Goal: Information Seeking & Learning: Learn about a topic

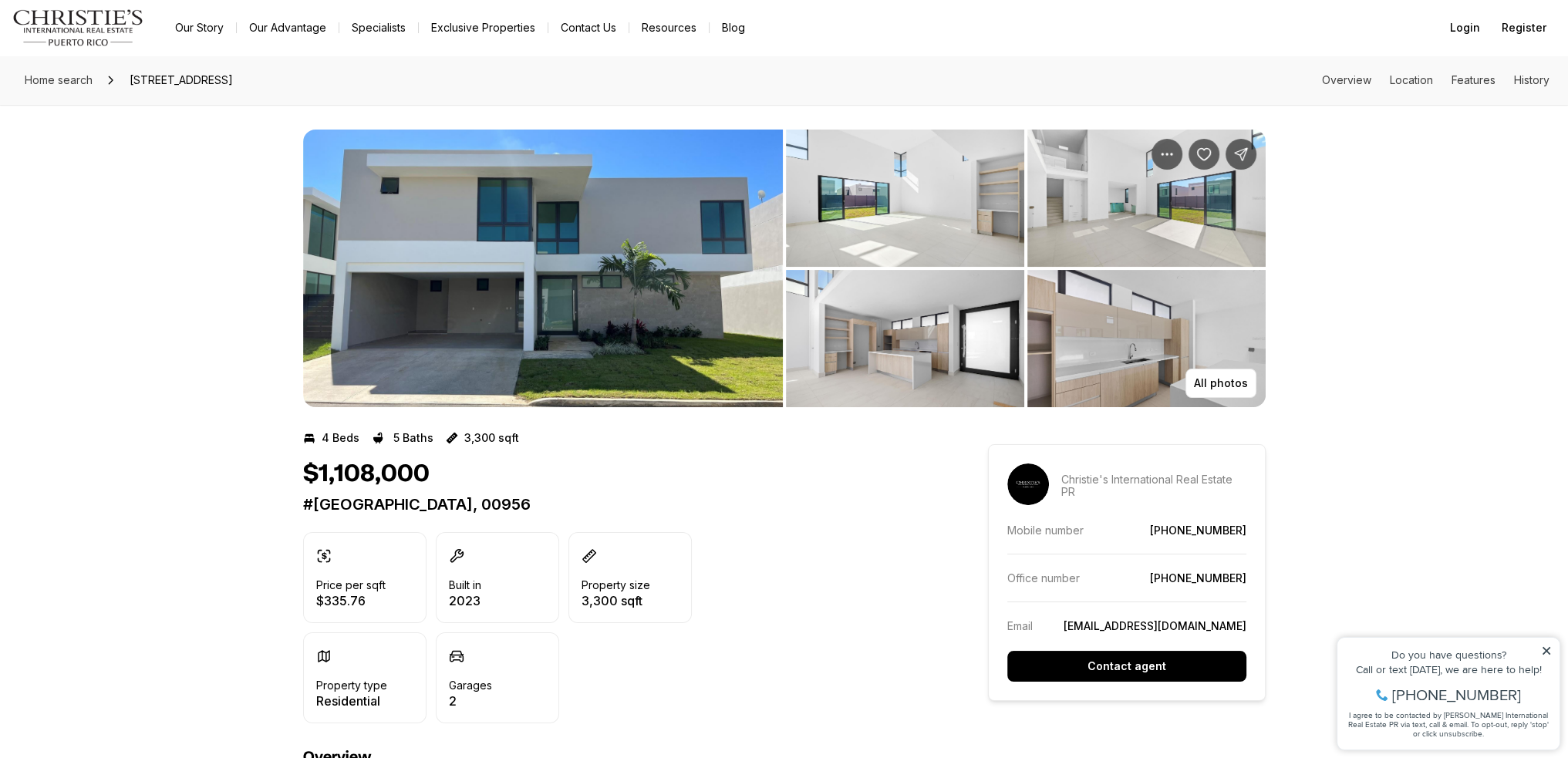
click at [672, 299] on img "View image gallery" at bounding box center [542, 268] width 480 height 277
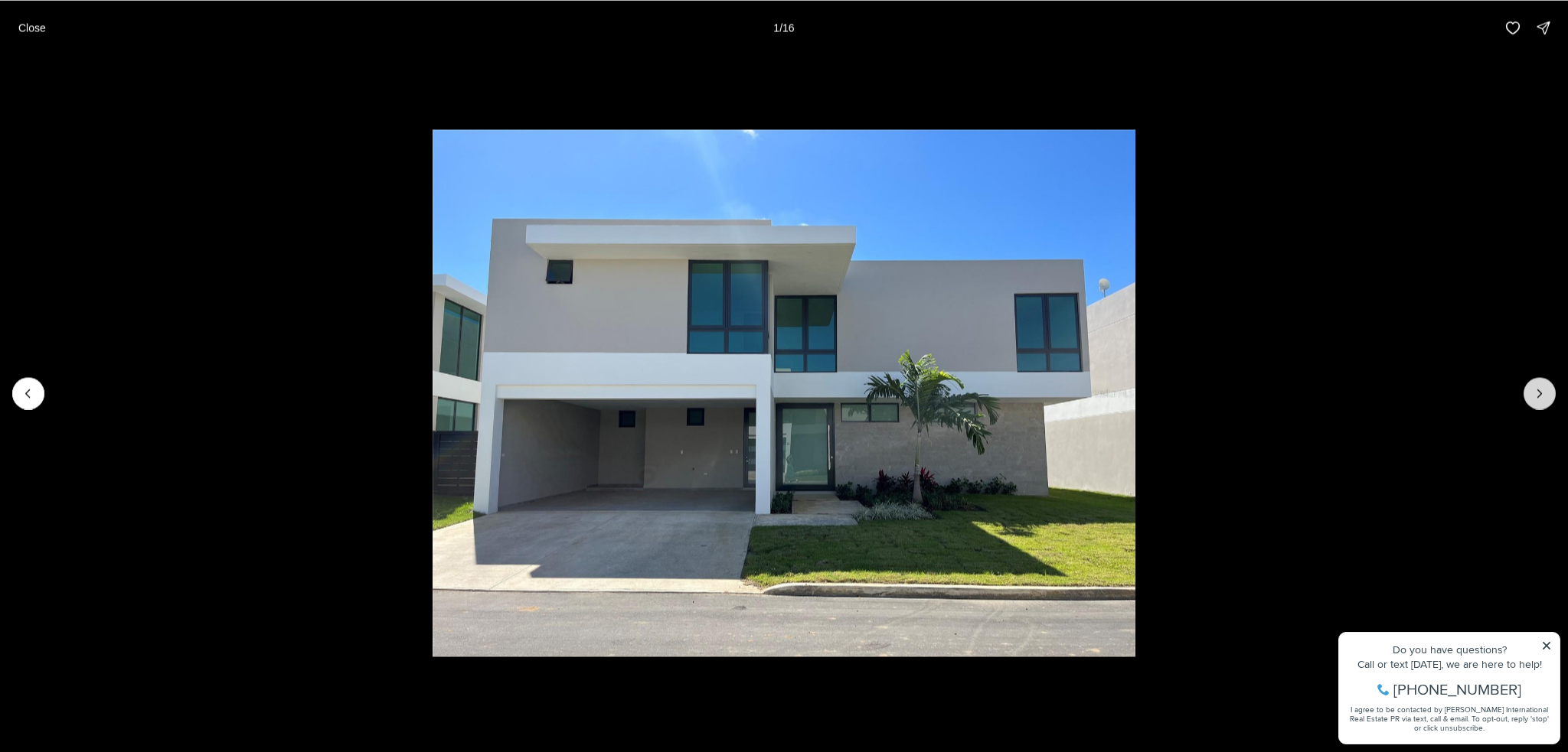
click at [1544, 391] on icon "Next slide" at bounding box center [1539, 393] width 15 height 15
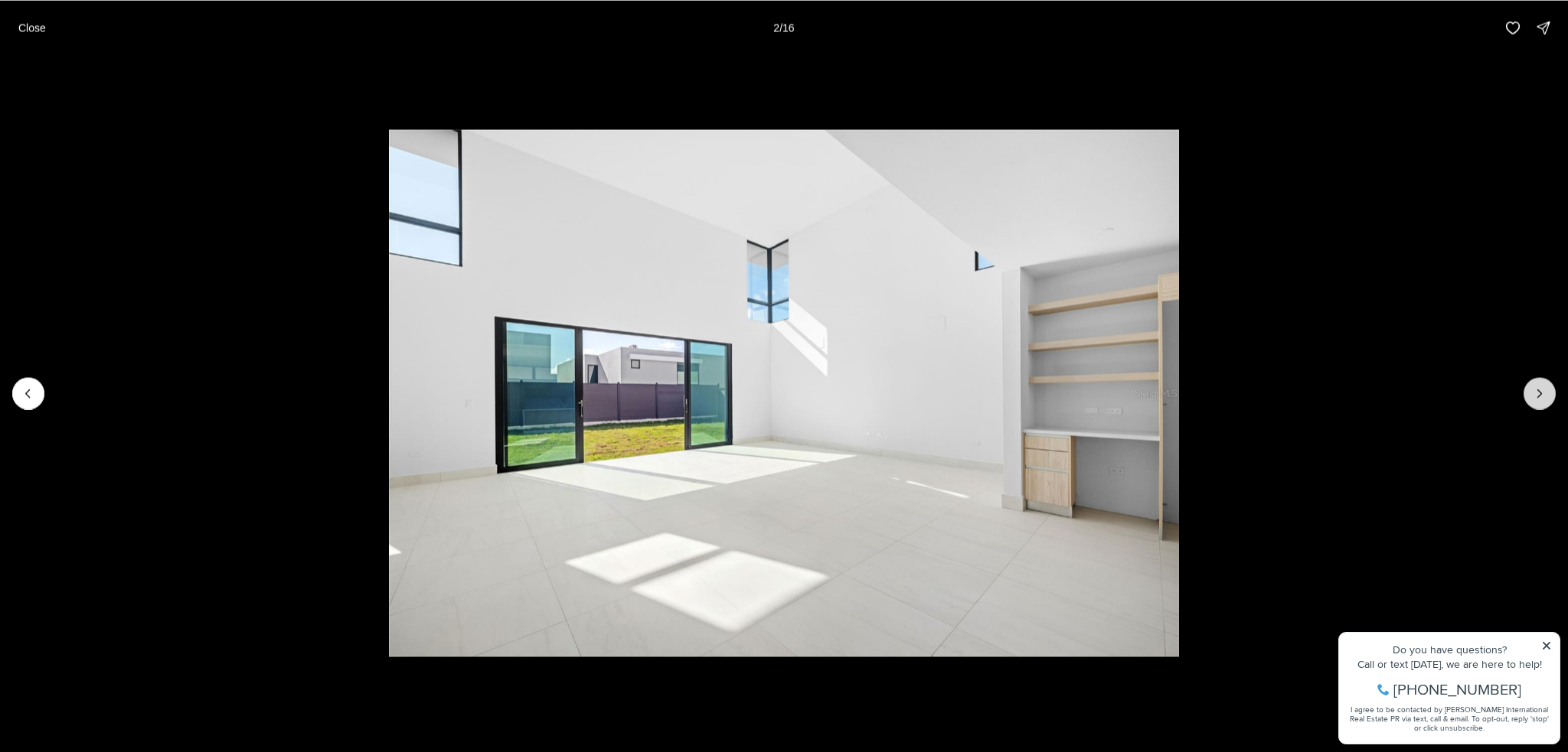
click at [1542, 391] on icon "Next slide" at bounding box center [1539, 393] width 15 height 15
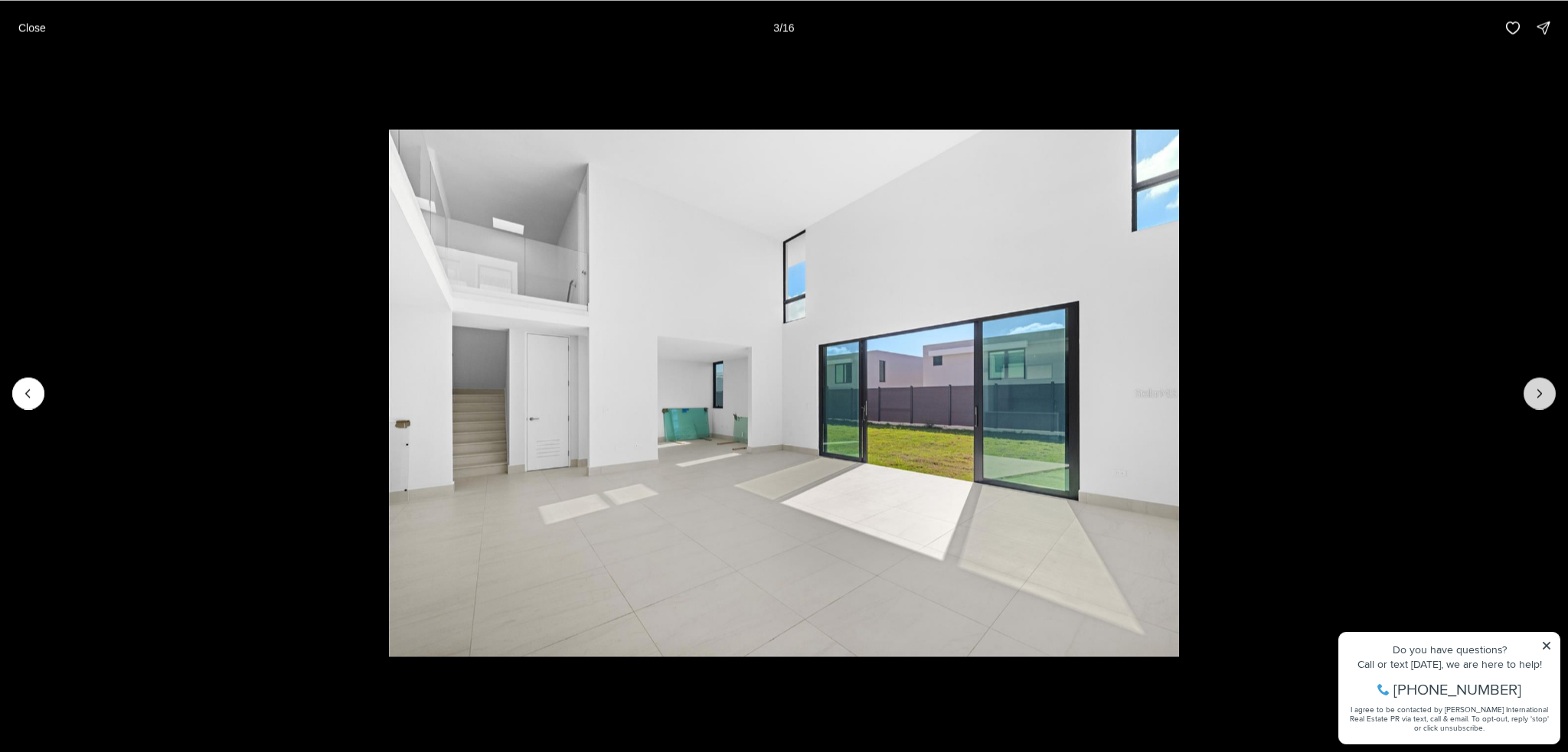
click at [1542, 391] on icon "Next slide" at bounding box center [1539, 393] width 15 height 15
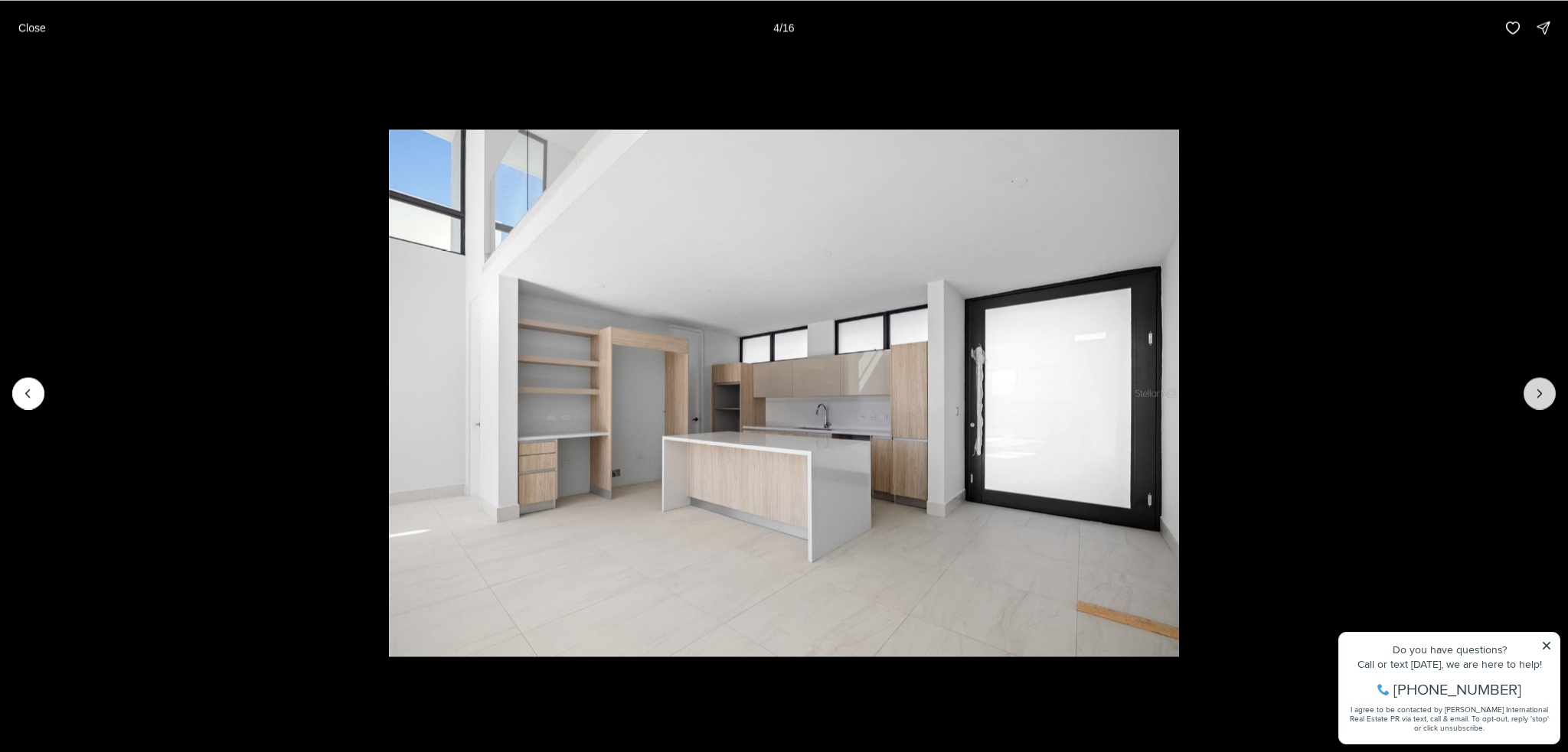
click at [1542, 391] on icon "Next slide" at bounding box center [1539, 393] width 15 height 15
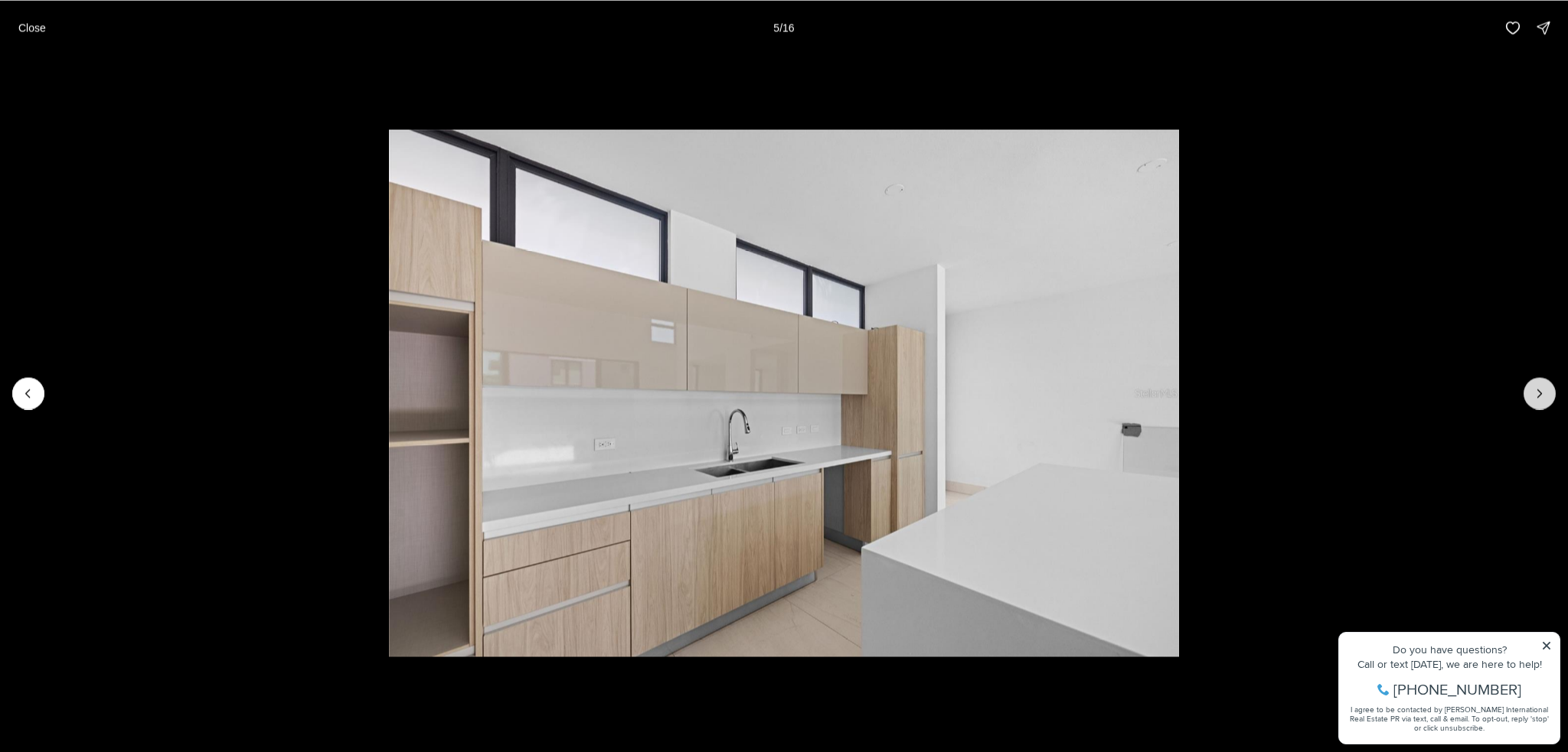
click at [1541, 391] on icon "Next slide" at bounding box center [1539, 393] width 15 height 15
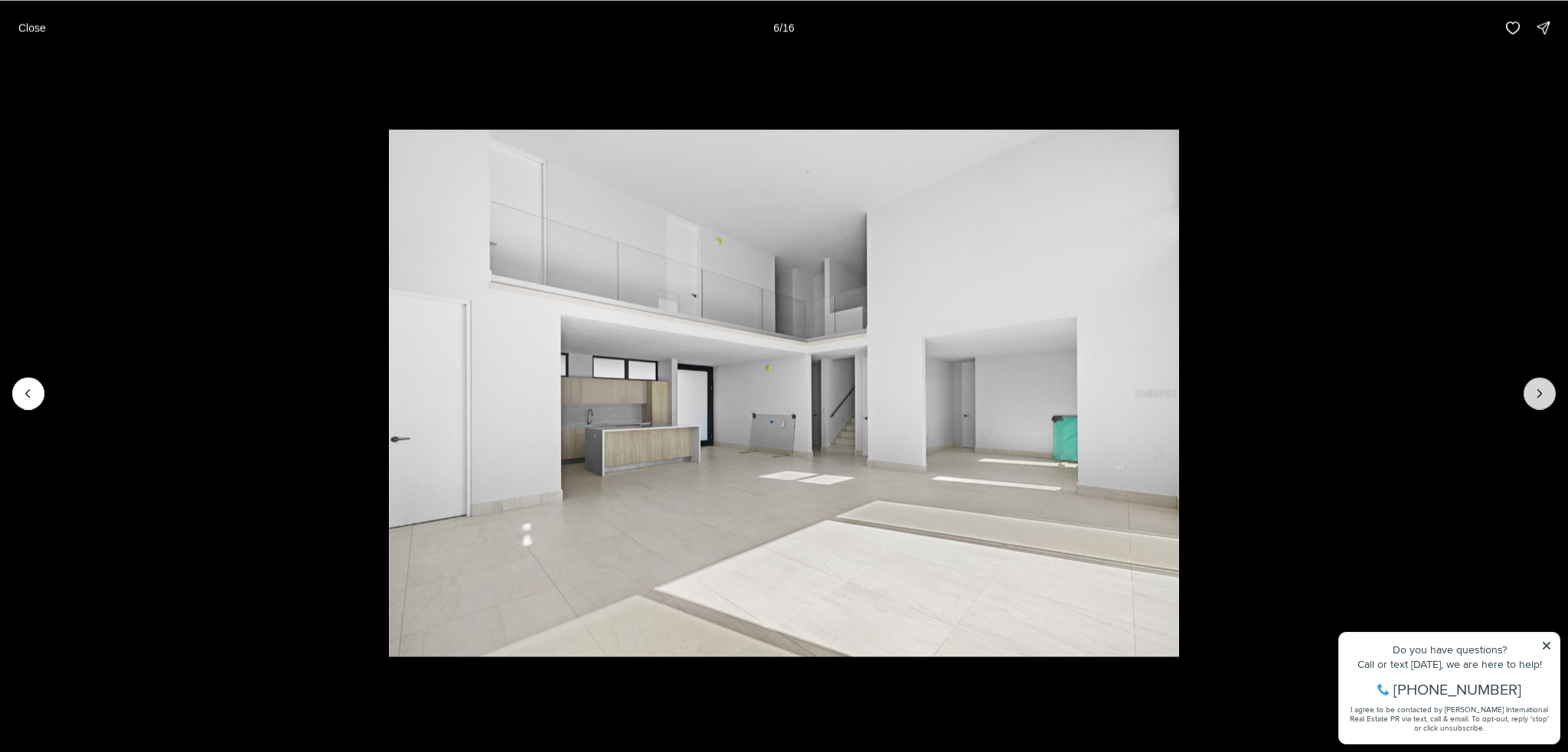
click at [1541, 391] on icon "Next slide" at bounding box center [1539, 393] width 15 height 15
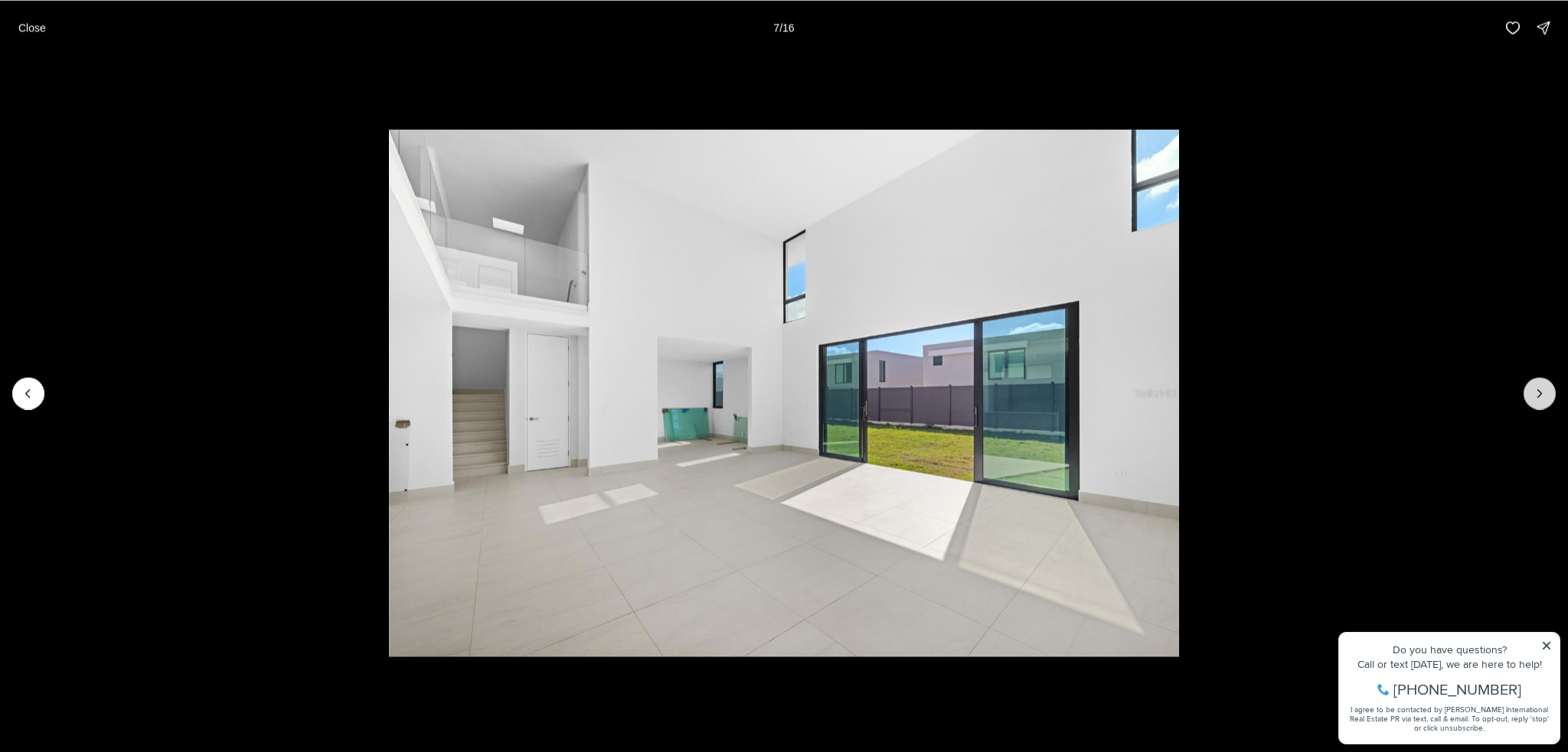
click at [1541, 392] on icon "Next slide" at bounding box center [1539, 393] width 15 height 15
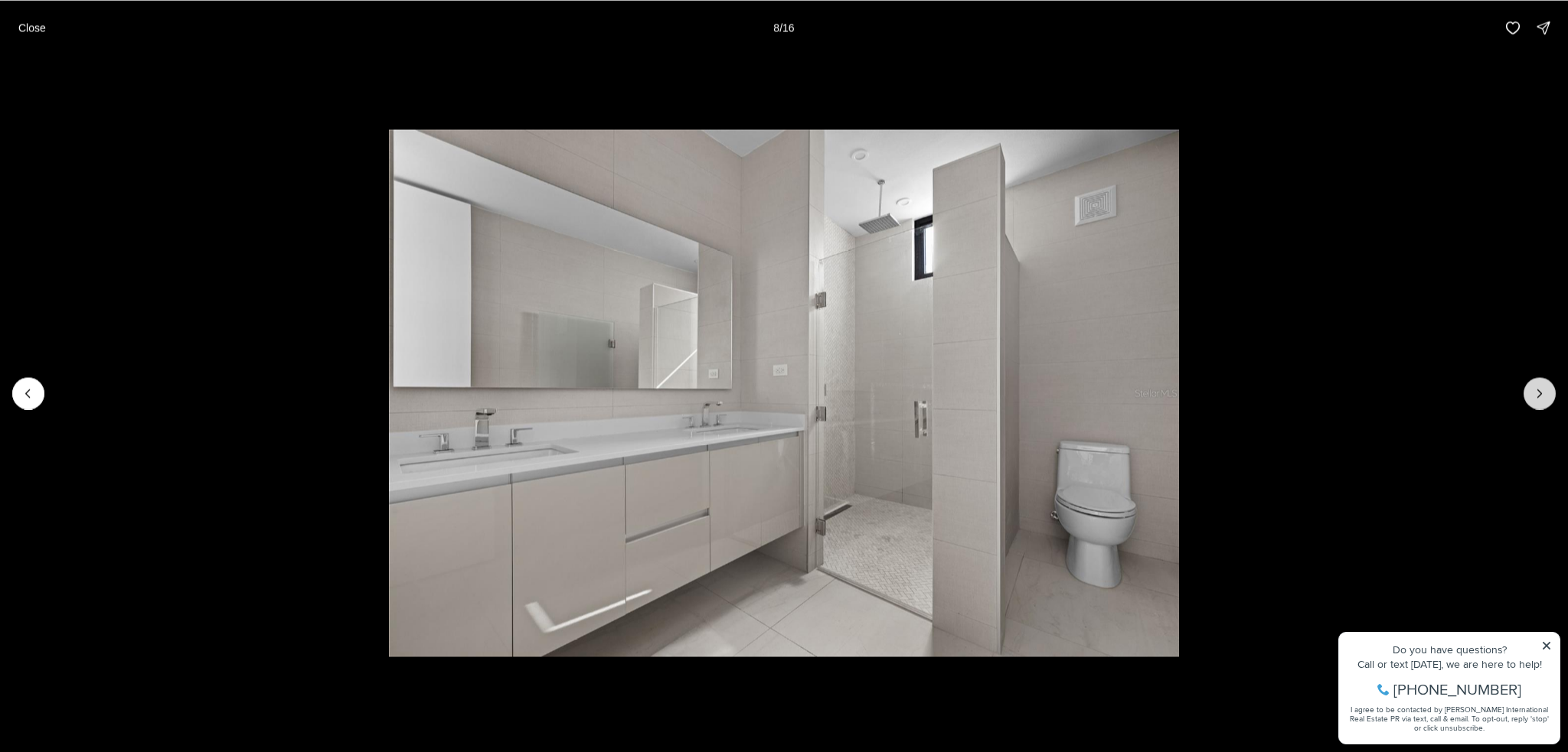
click at [1541, 392] on icon "Next slide" at bounding box center [1540, 393] width 4 height 8
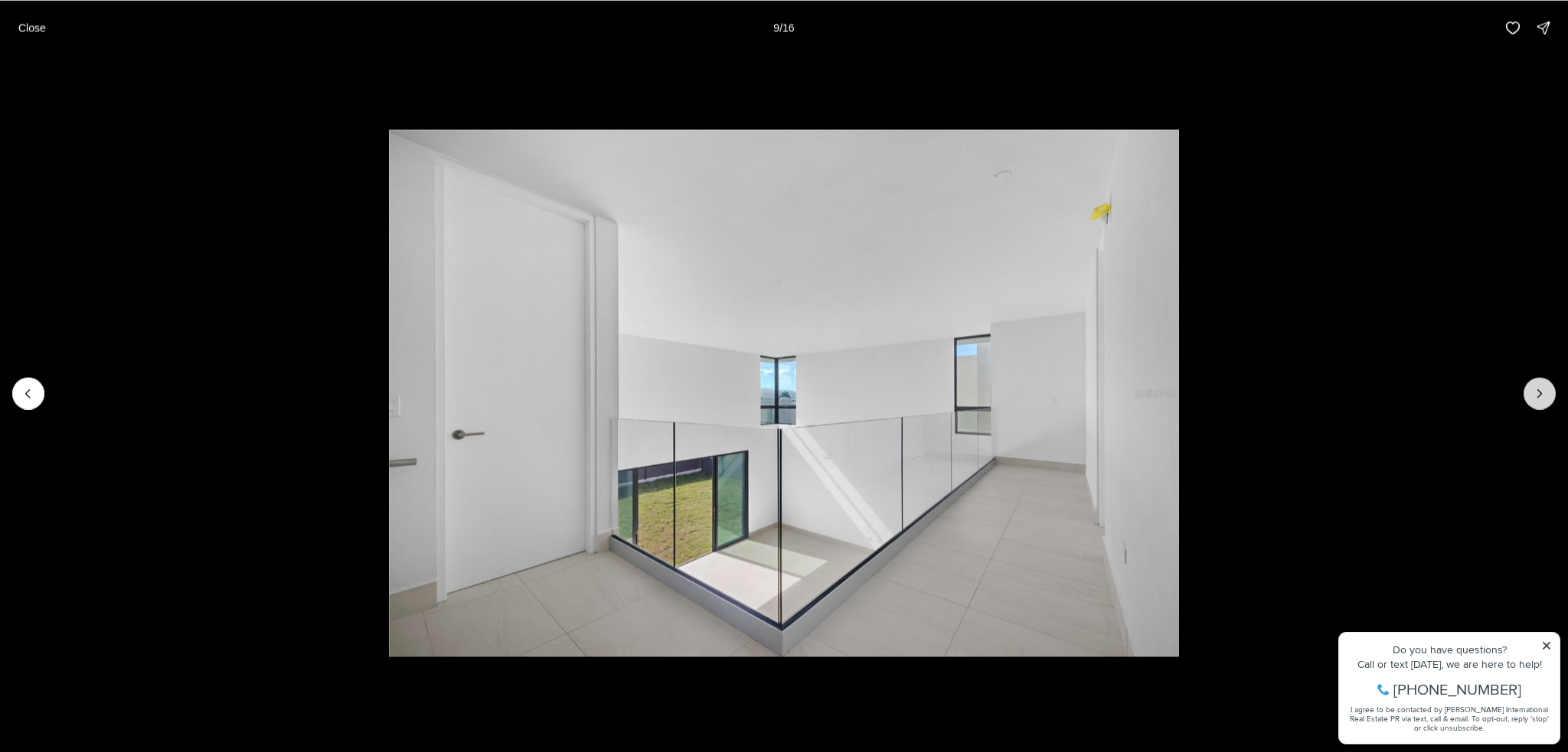
click at [1541, 392] on icon "Next slide" at bounding box center [1540, 393] width 4 height 8
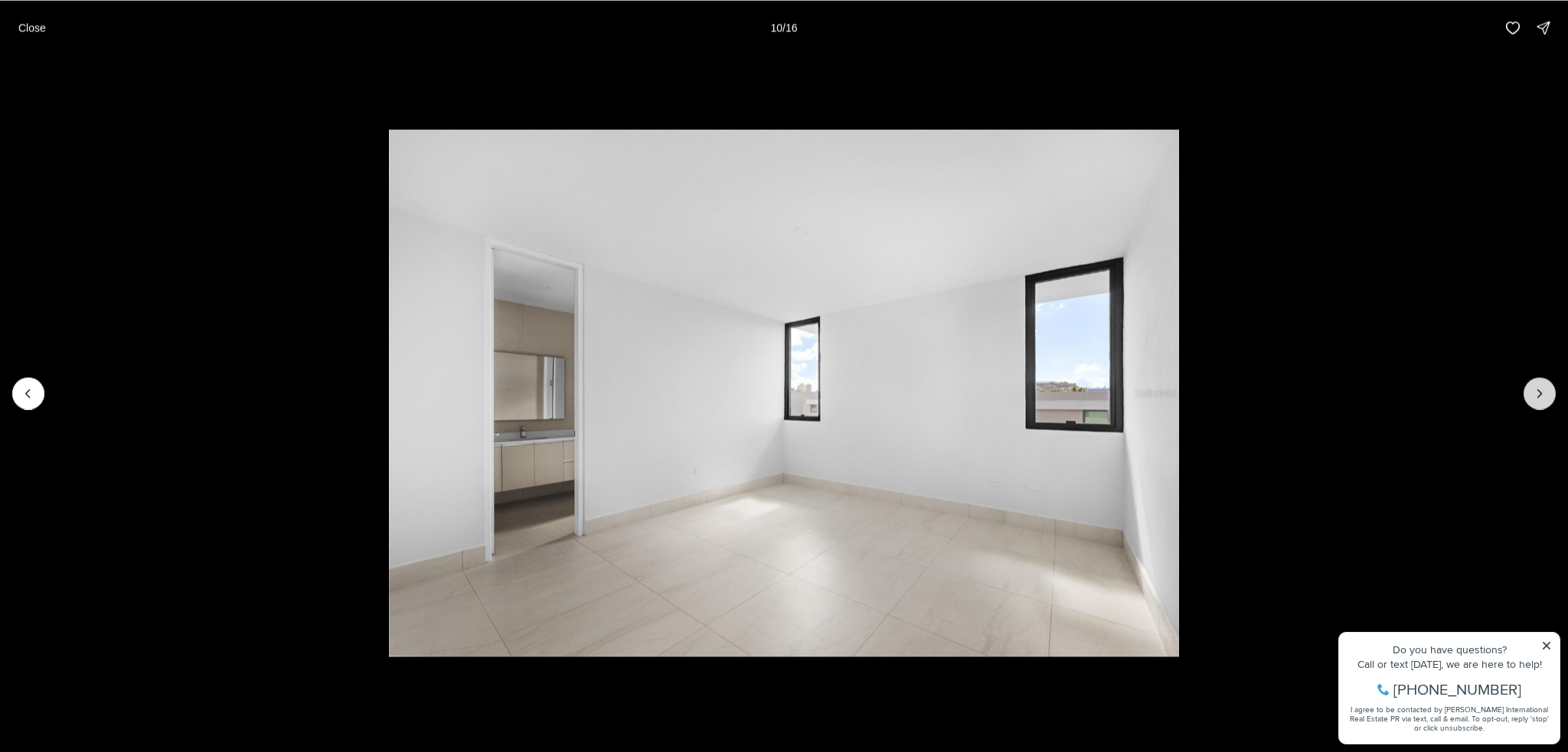
click at [1541, 392] on icon "Next slide" at bounding box center [1540, 393] width 4 height 8
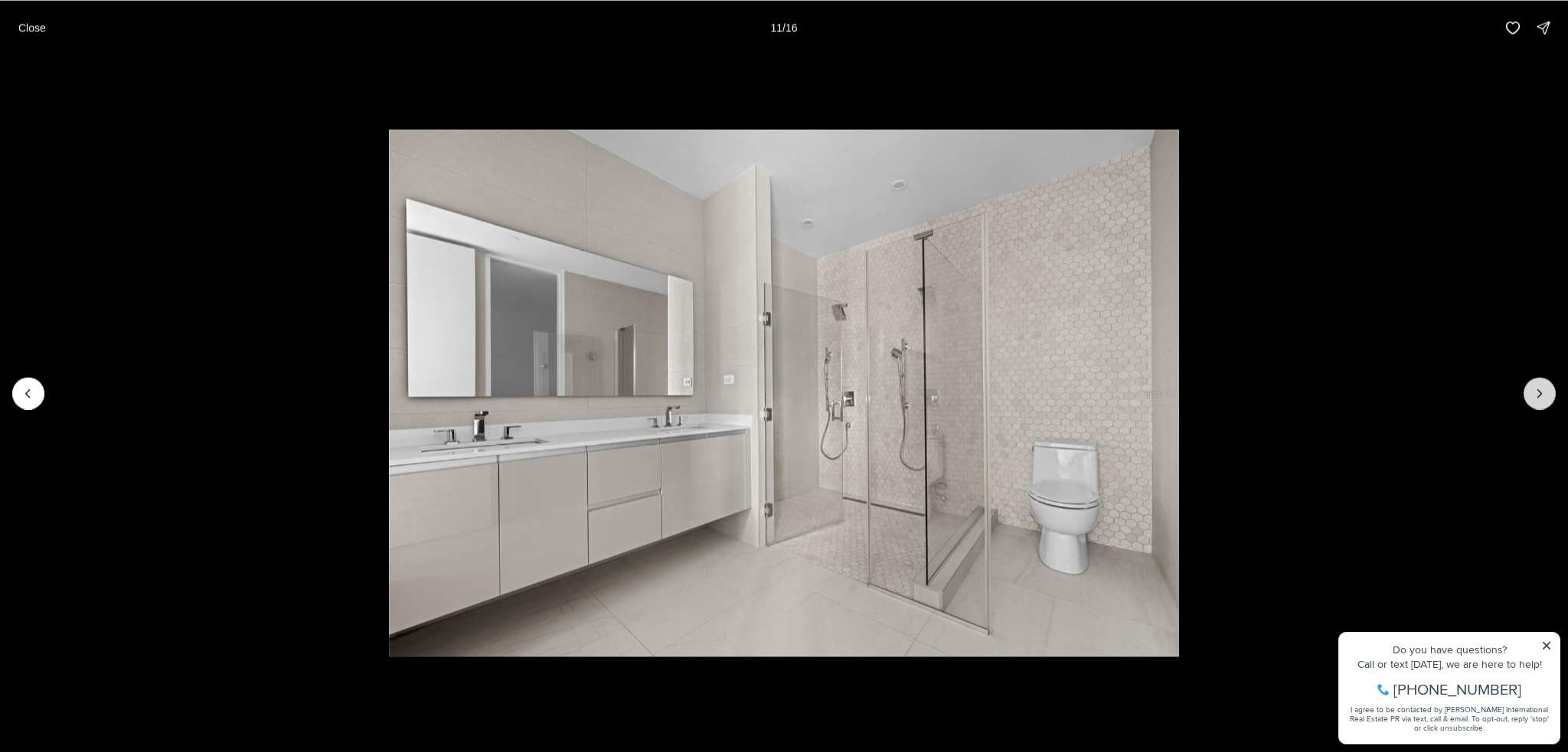
click at [1541, 392] on icon "Next slide" at bounding box center [1540, 393] width 4 height 8
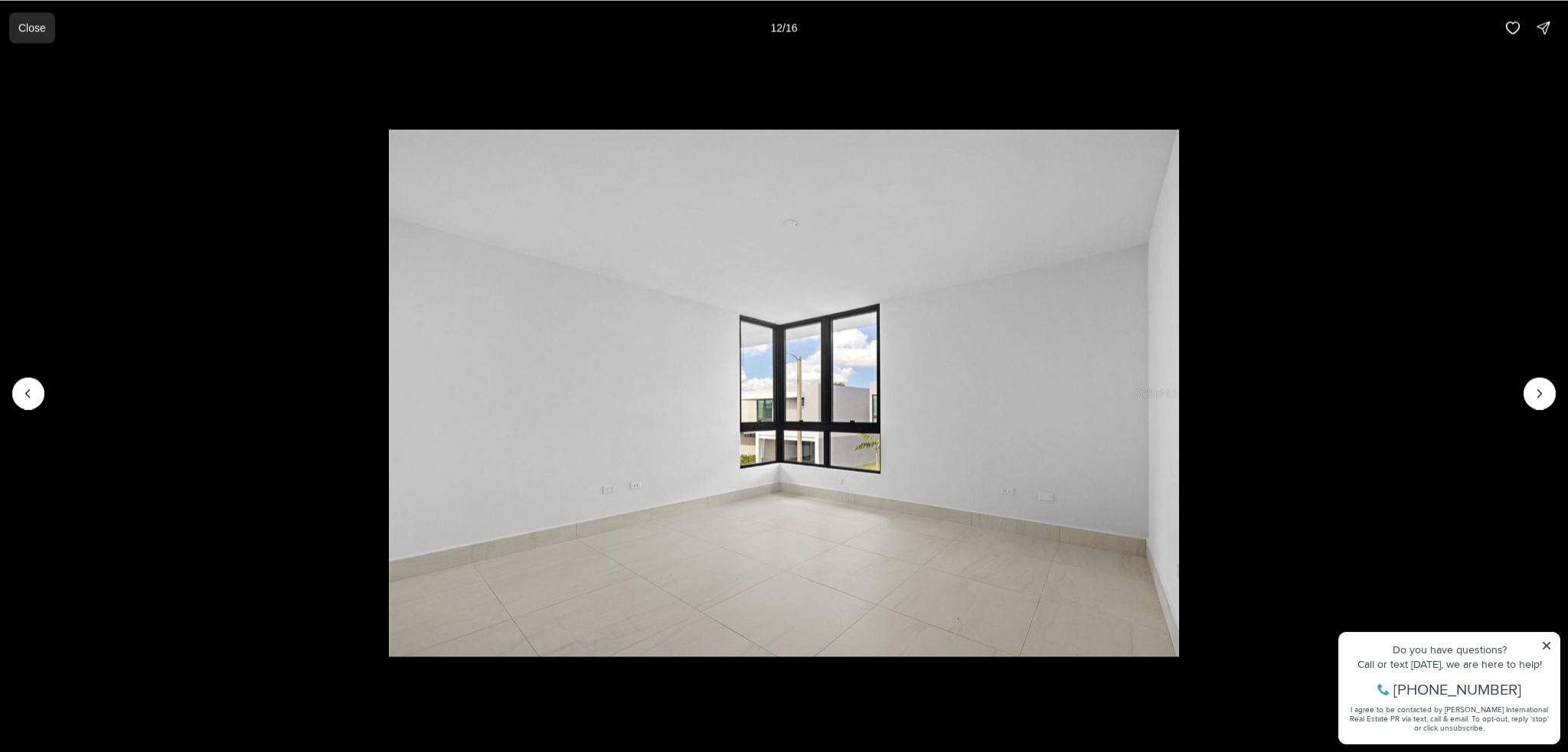
click at [24, 26] on p "Close" at bounding box center [32, 27] width 27 height 12
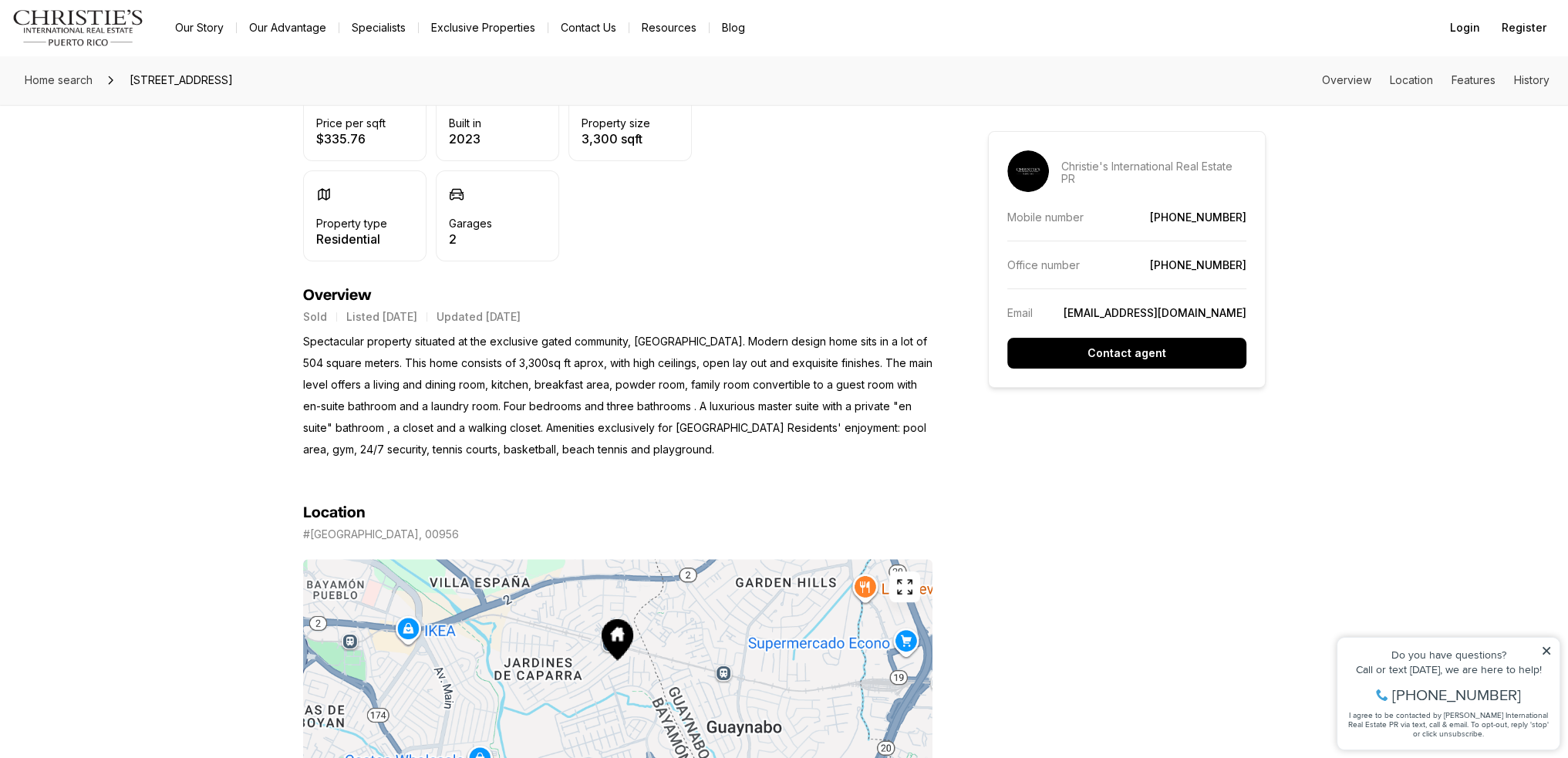
scroll to position [463, 0]
